Goal: Information Seeking & Learning: Learn about a topic

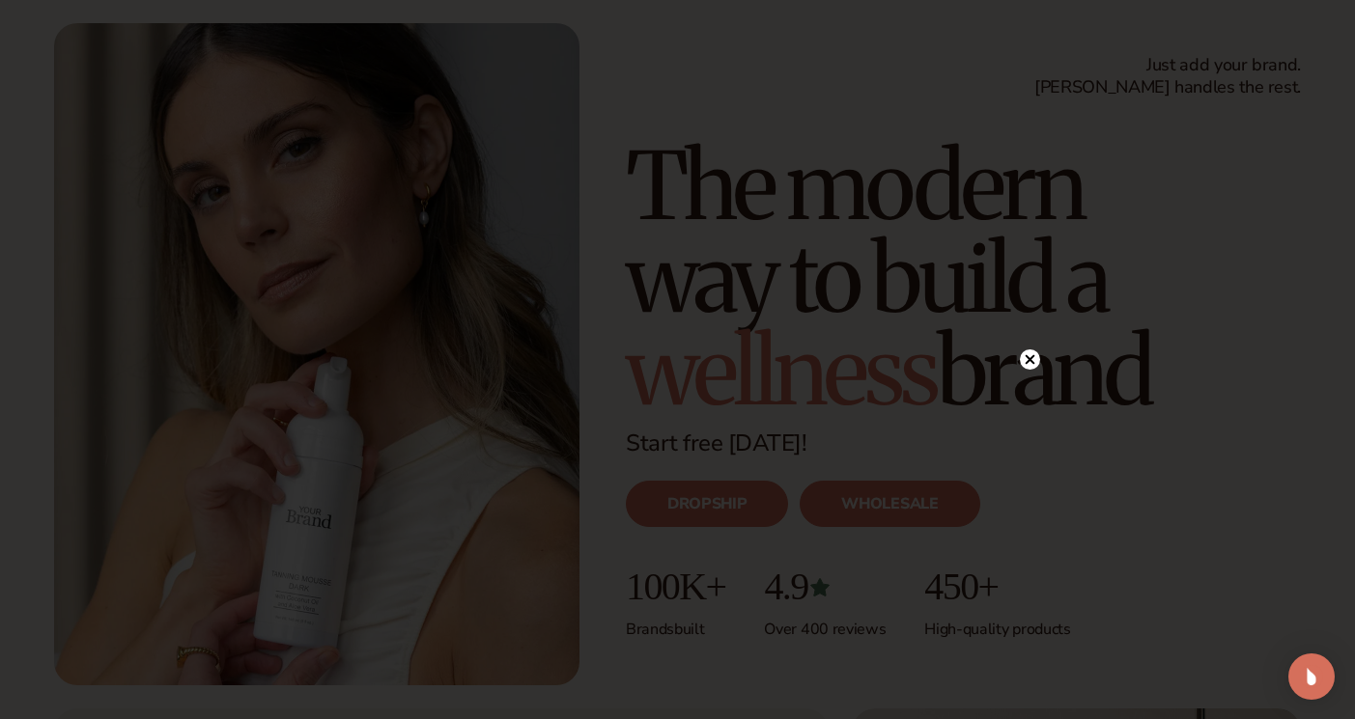
scroll to position [107, 0]
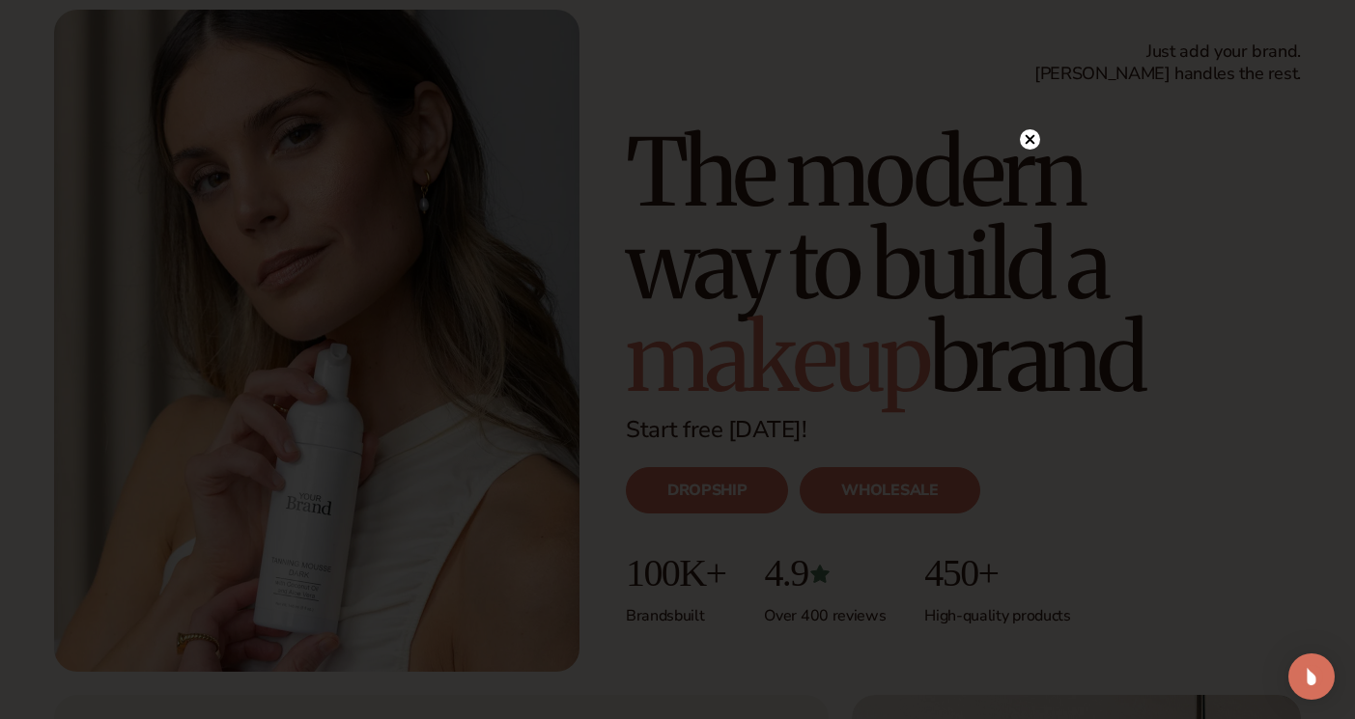
click at [1027, 137] on icon at bounding box center [1029, 140] width 10 height 10
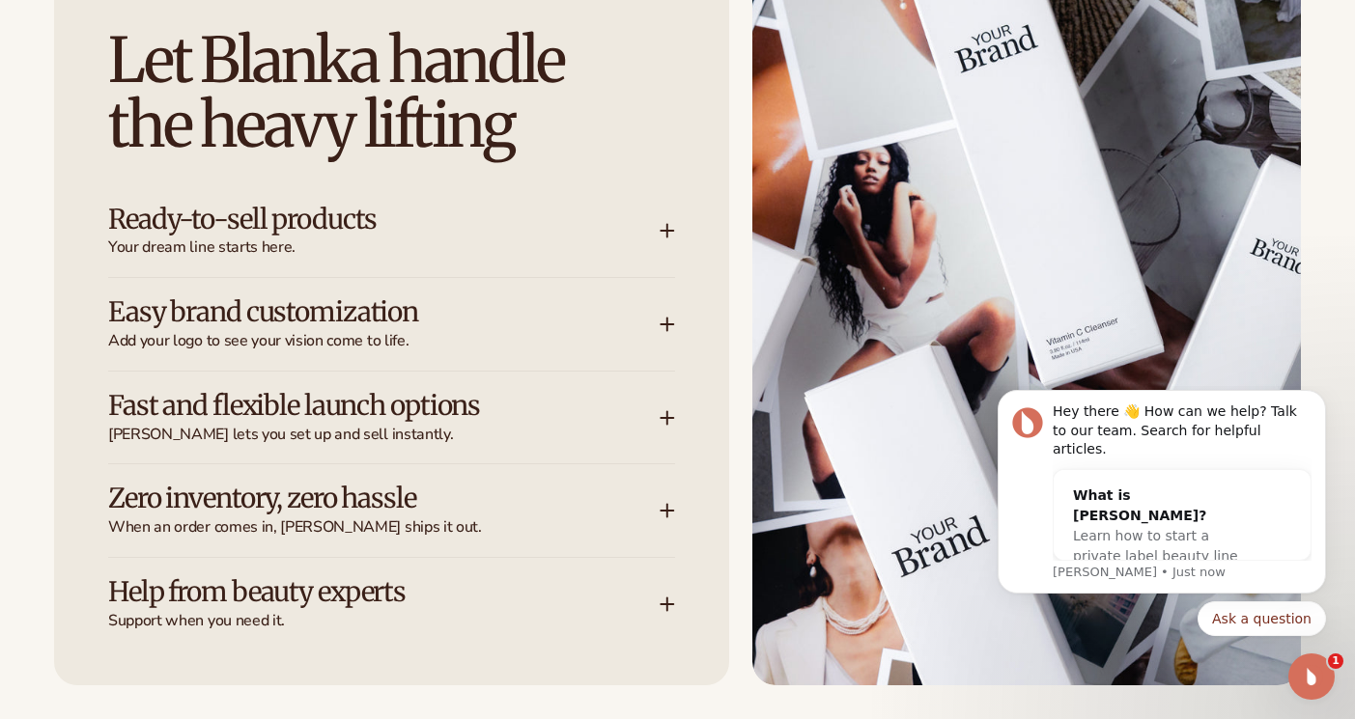
scroll to position [2824, 0]
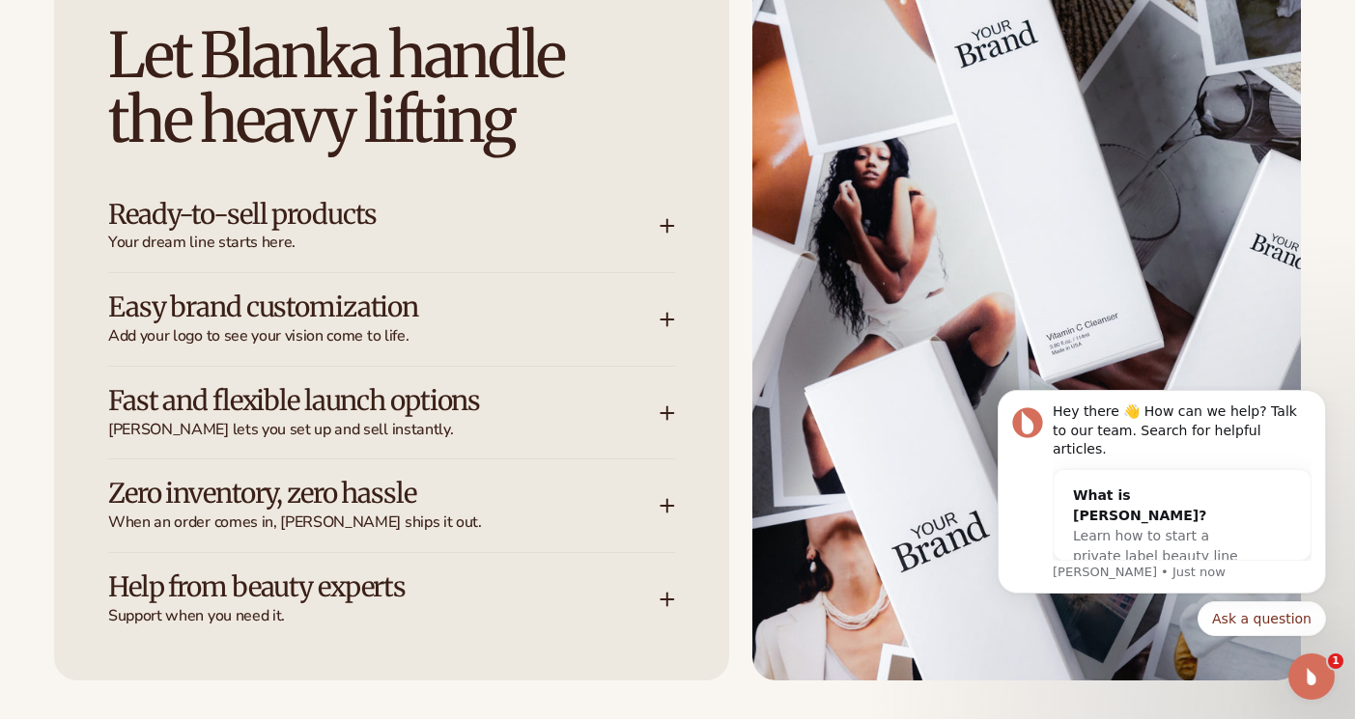
click at [667, 220] on icon at bounding box center [667, 226] width 0 height 13
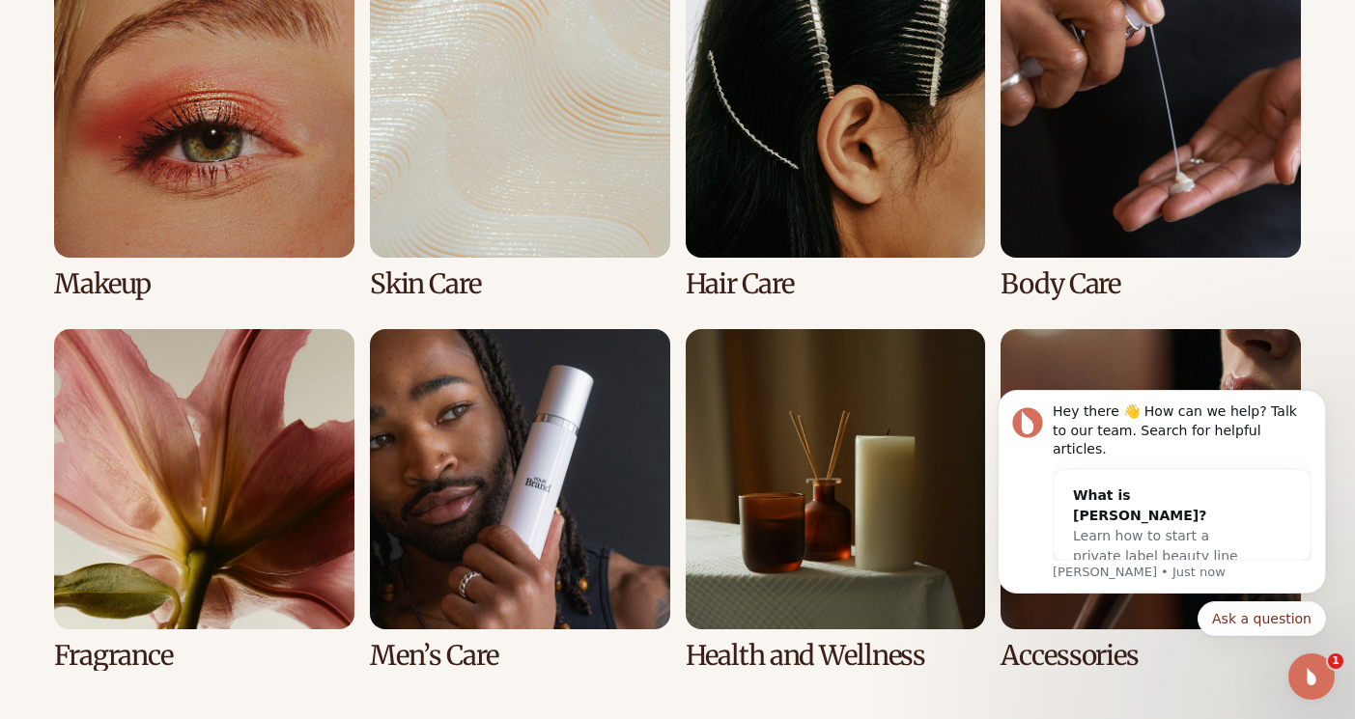
scroll to position [4234, 0]
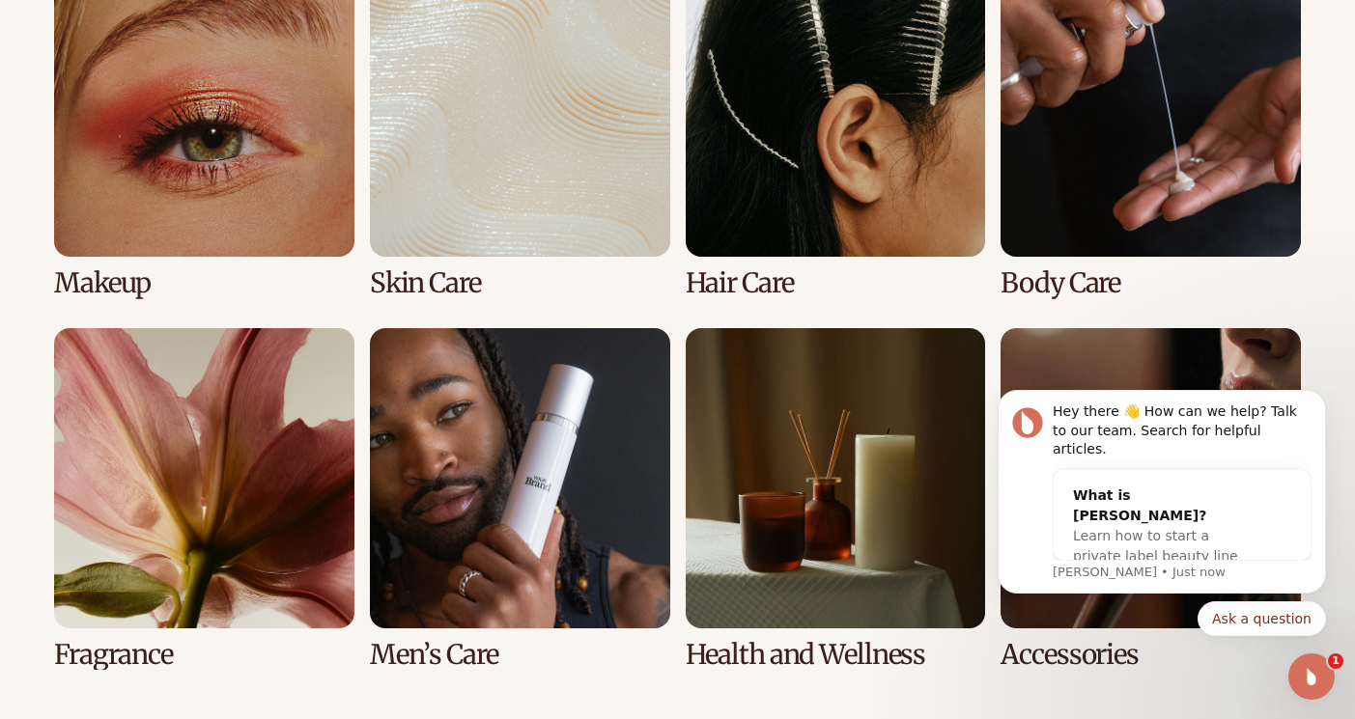
click at [507, 121] on link "2 / 8" at bounding box center [520, 128] width 300 height 342
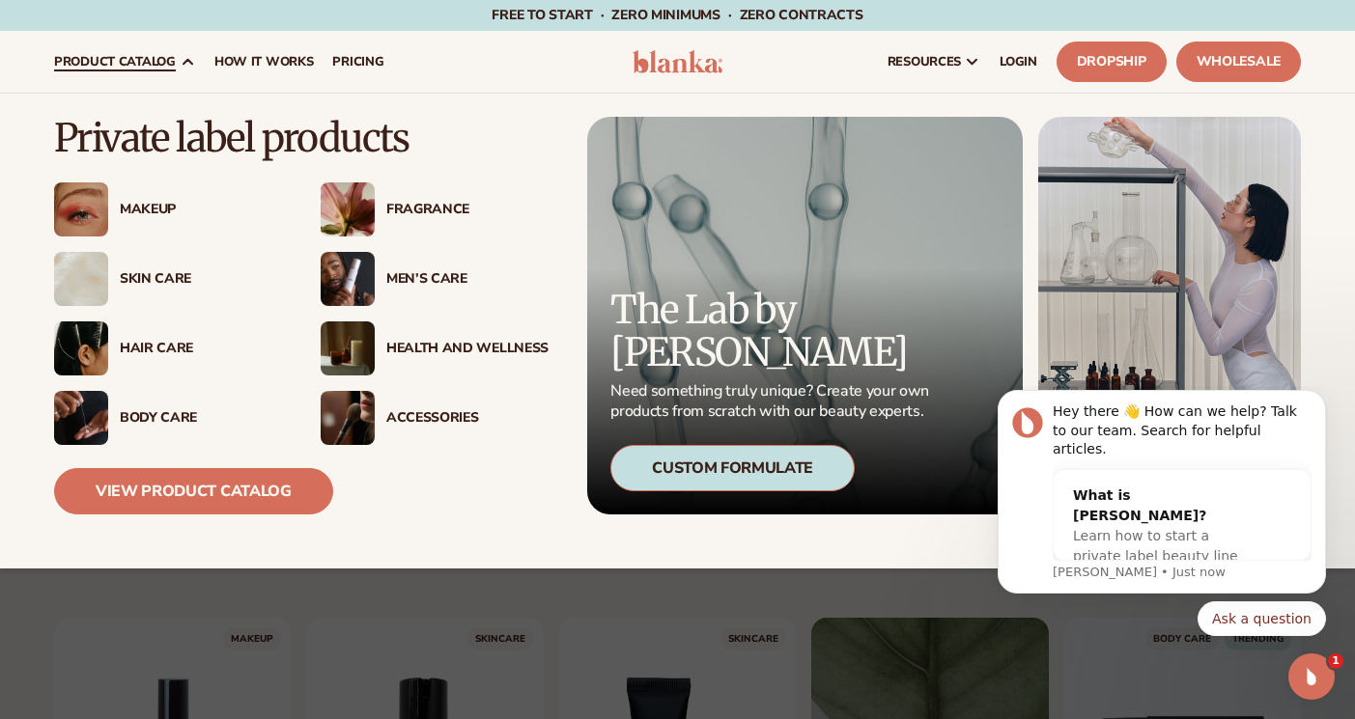
click at [94, 277] on img at bounding box center [81, 279] width 54 height 54
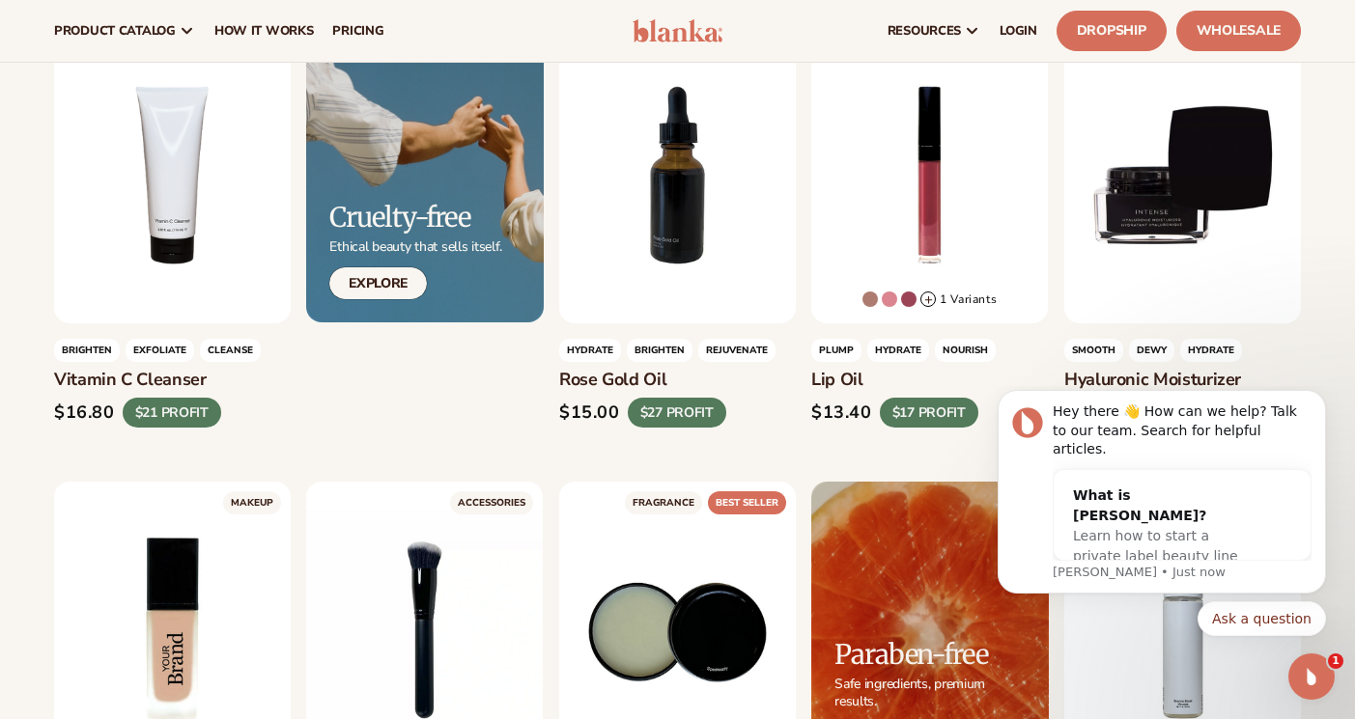
scroll to position [1045, 0]
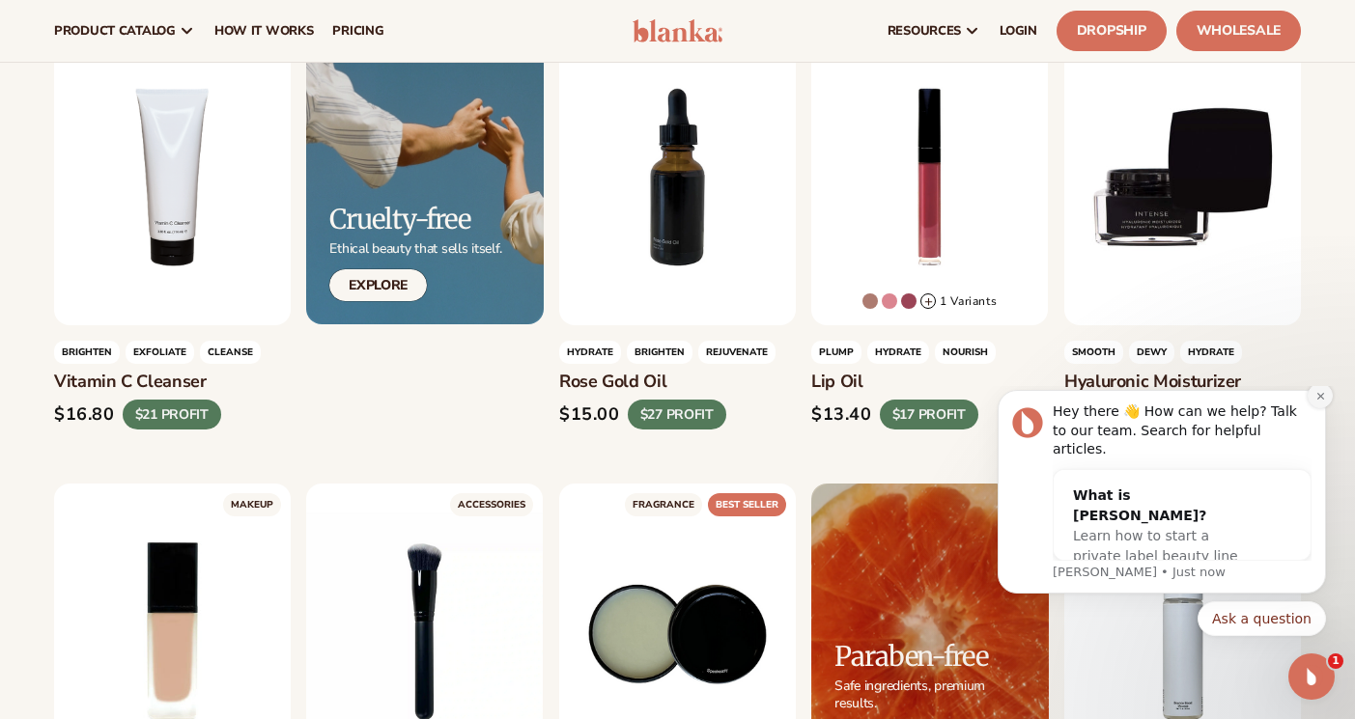
click at [1320, 402] on icon "Dismiss notification" at bounding box center [1320, 396] width 11 height 11
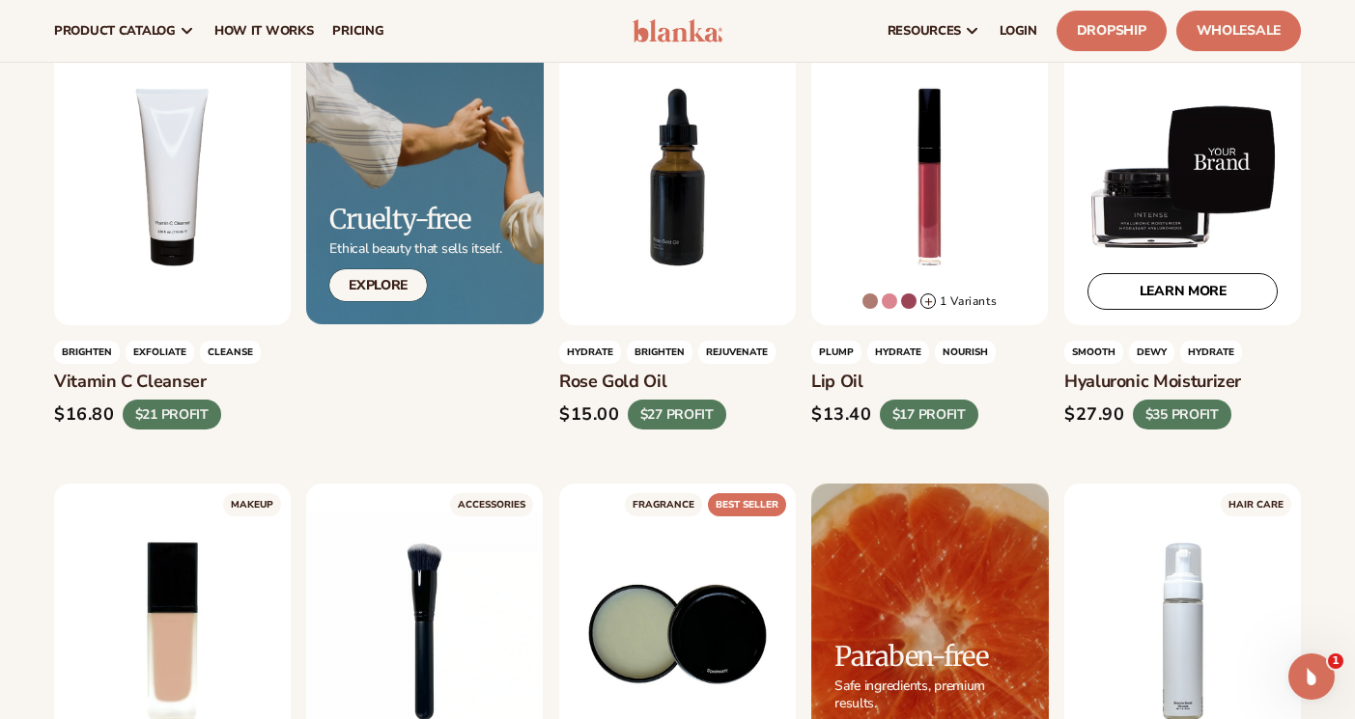
click at [1154, 215] on div "LEARN MORE" at bounding box center [1182, 177] width 237 height 296
click at [1158, 287] on link "LEARN MORE" at bounding box center [1182, 290] width 190 height 37
